Goal: Submit feedback/report problem

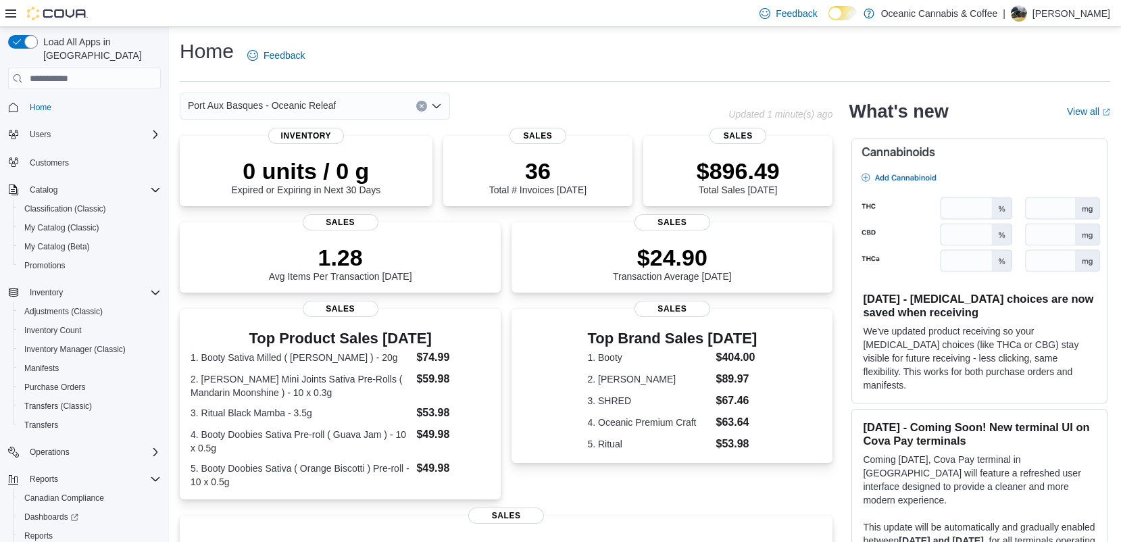
click at [525, 23] on div "Feedback Dark Mode Oceanic Cannabis & Coffee | [PERSON_NAME]" at bounding box center [560, 13] width 1121 height 27
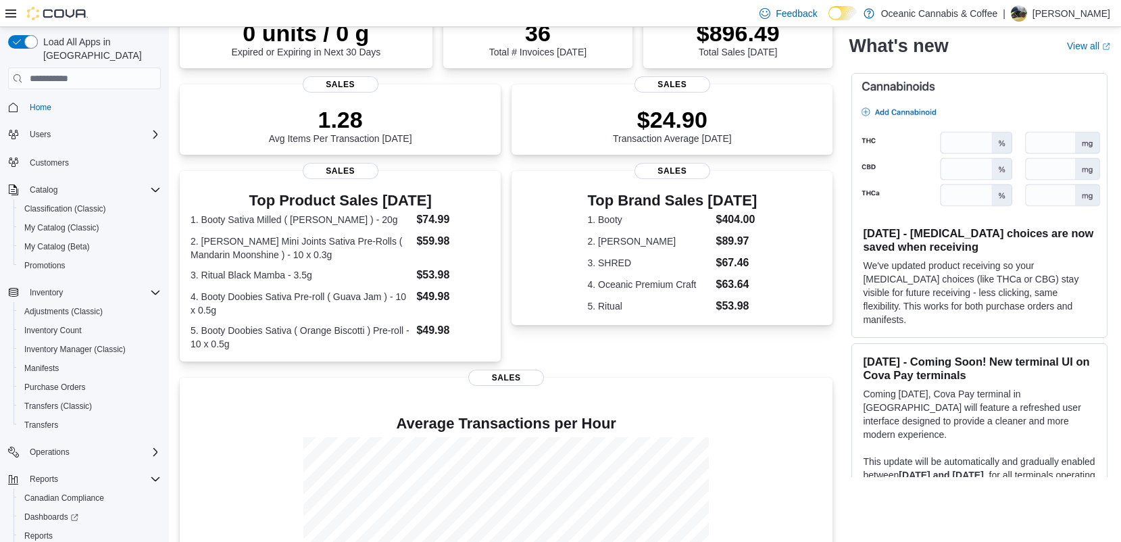
scroll to position [260, 0]
